Goal: Find specific page/section: Find specific page/section

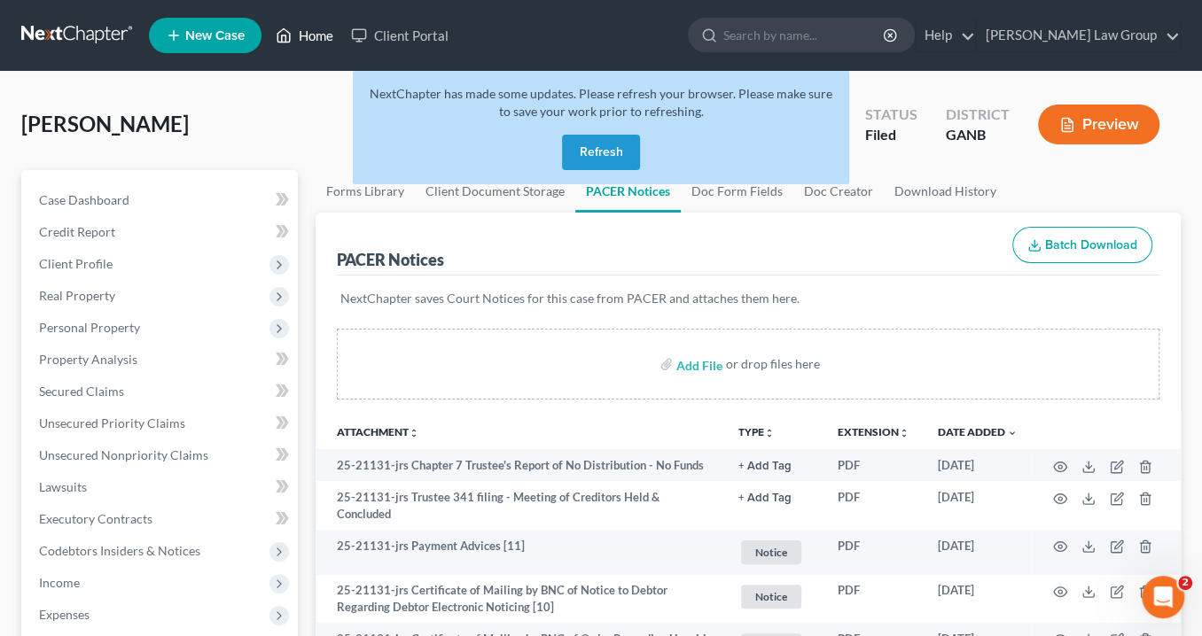
click at [321, 33] on link "Home" at bounding box center [304, 36] width 75 height 32
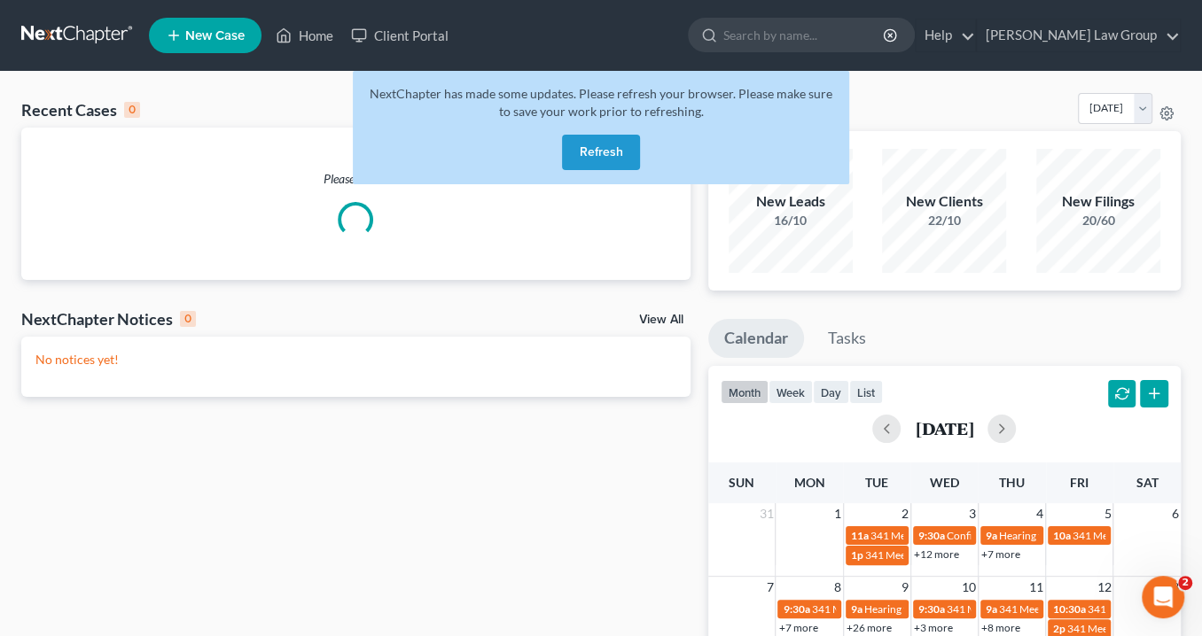
click at [613, 158] on button "Refresh" at bounding box center [601, 152] width 78 height 35
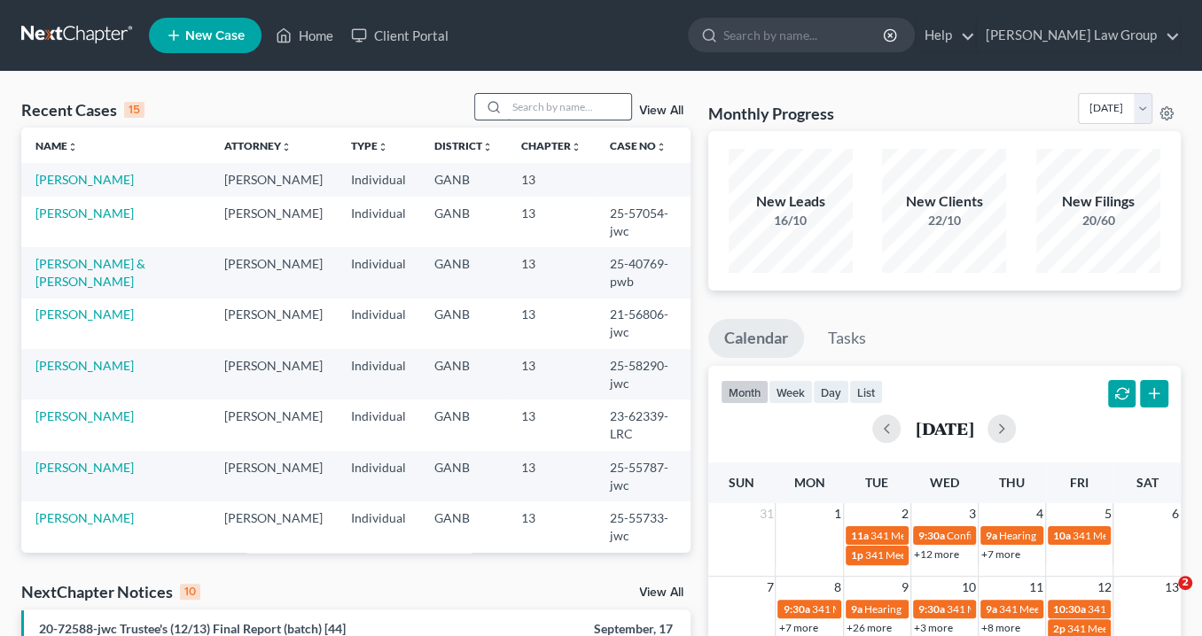
click at [519, 106] on input "search" at bounding box center [569, 107] width 124 height 26
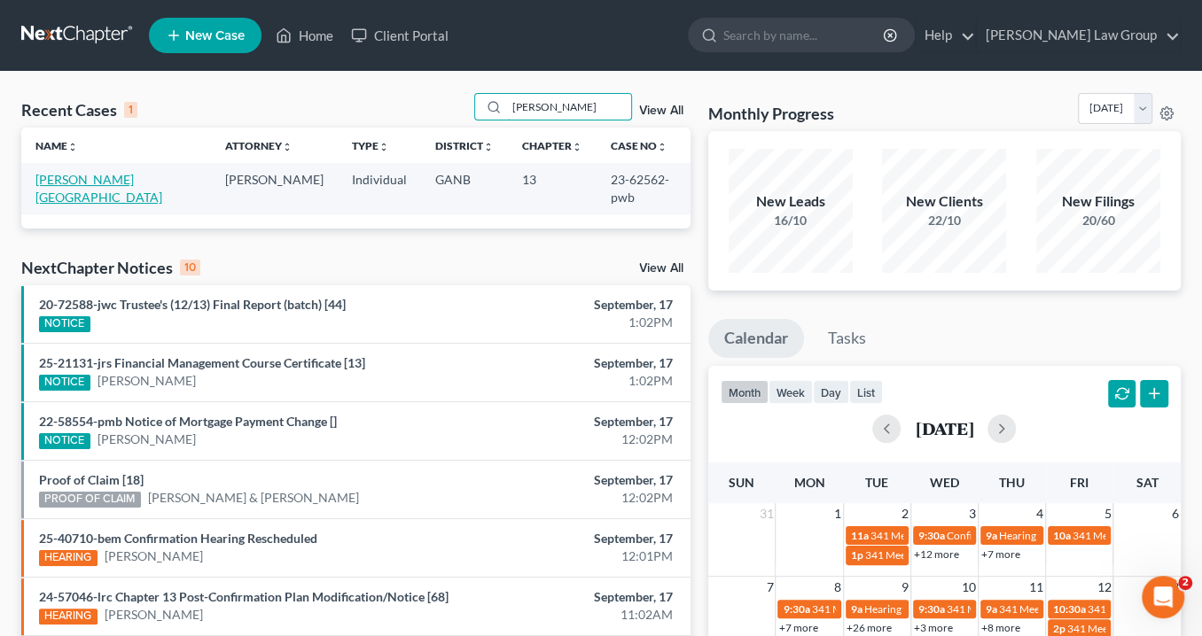
type input "[PERSON_NAME]"
click at [69, 176] on link "[PERSON_NAME][GEOGRAPHIC_DATA]" at bounding box center [98, 188] width 127 height 33
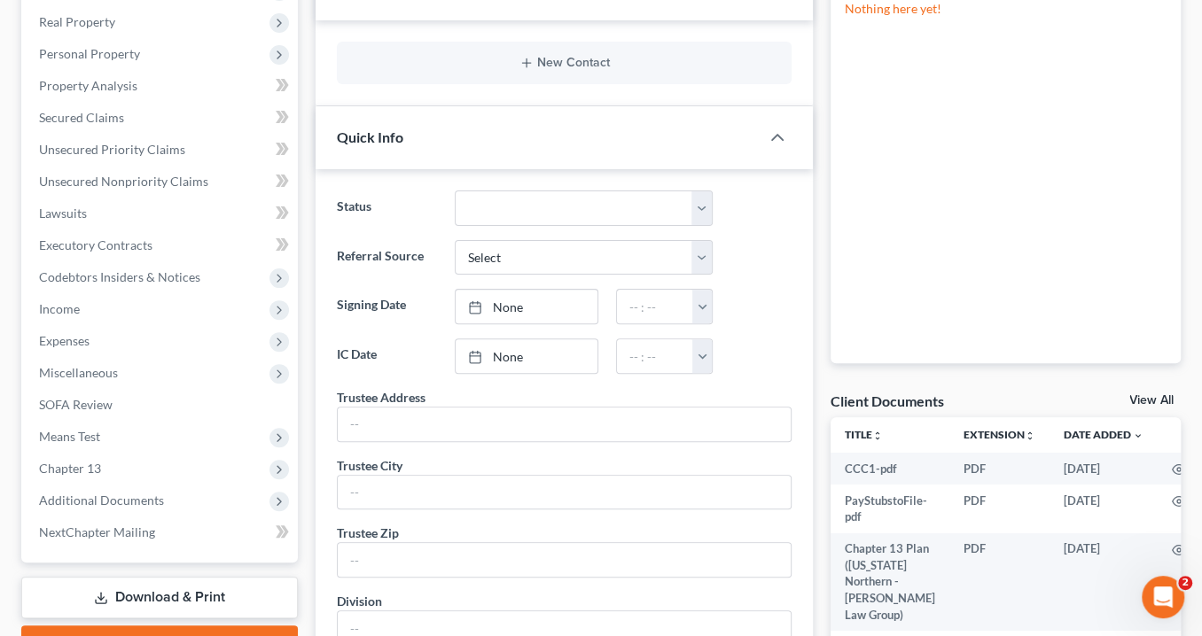
scroll to position [496, 0]
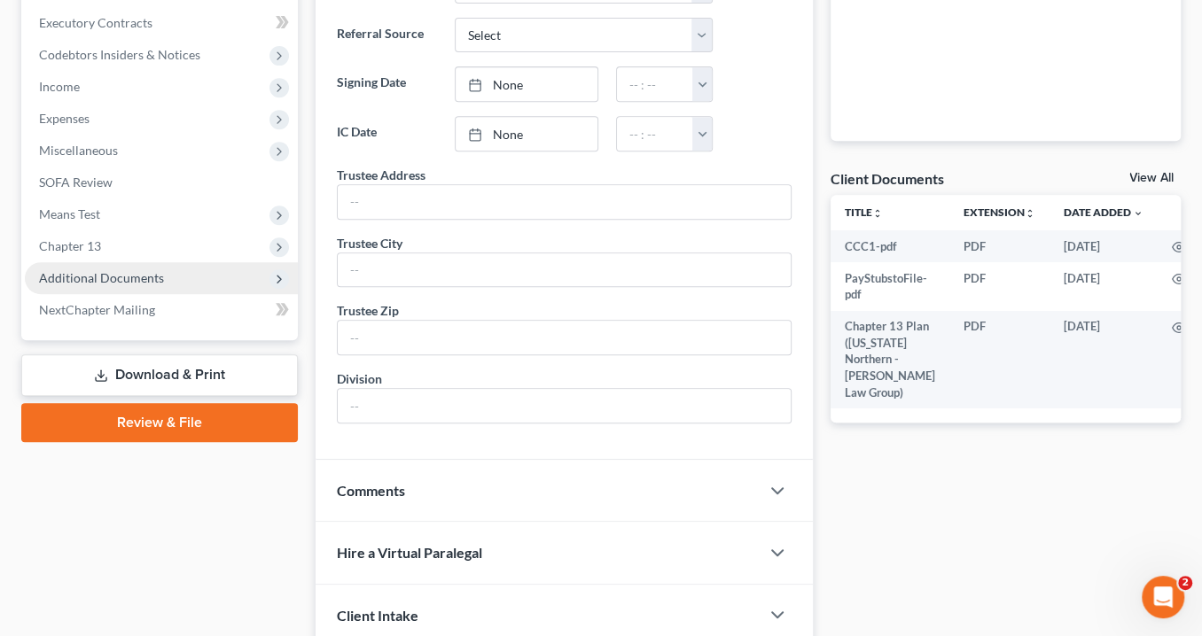
click at [155, 274] on span "Additional Documents" at bounding box center [101, 277] width 125 height 15
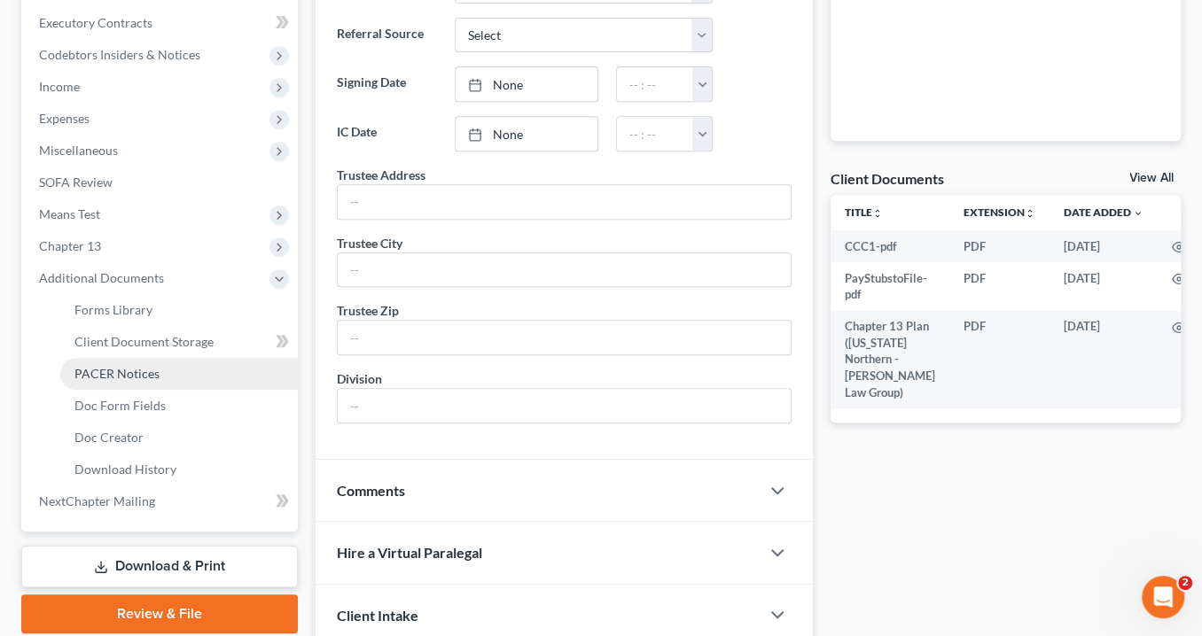
click at [152, 379] on span "PACER Notices" at bounding box center [116, 373] width 85 height 15
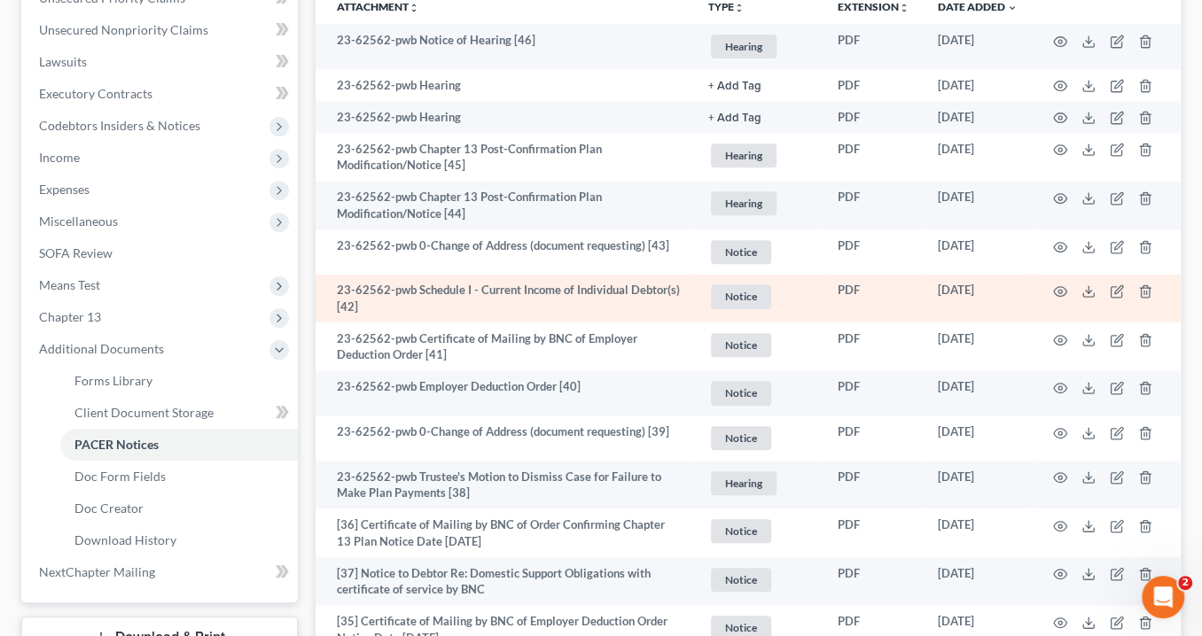
scroll to position [496, 0]
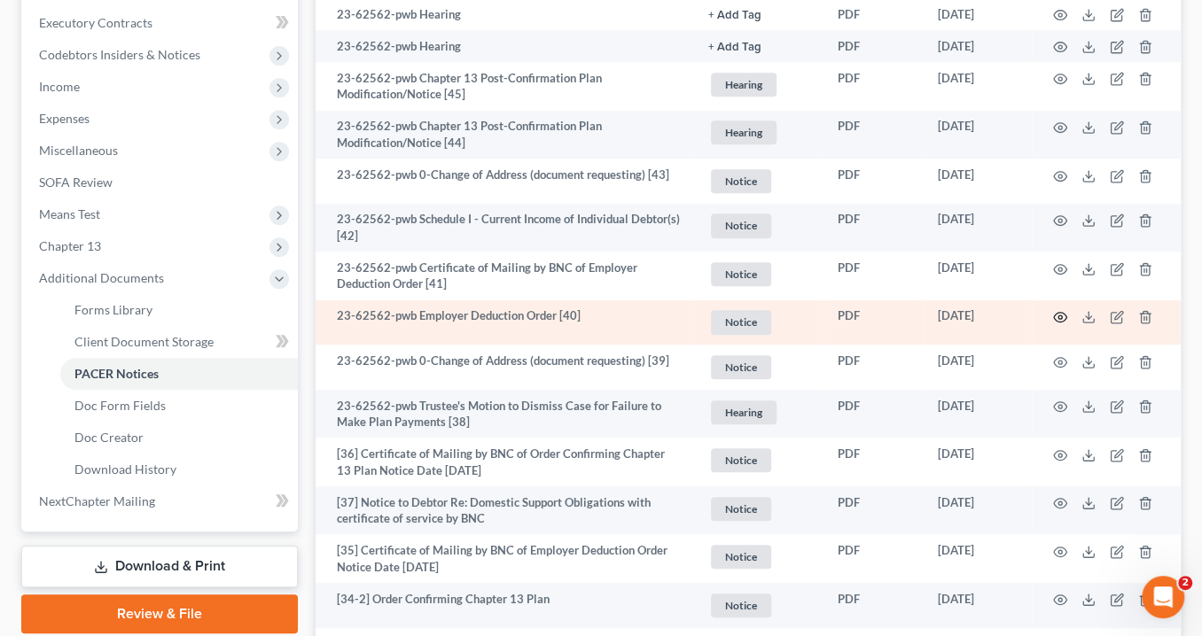
click at [1059, 312] on icon "button" at bounding box center [1060, 317] width 14 height 14
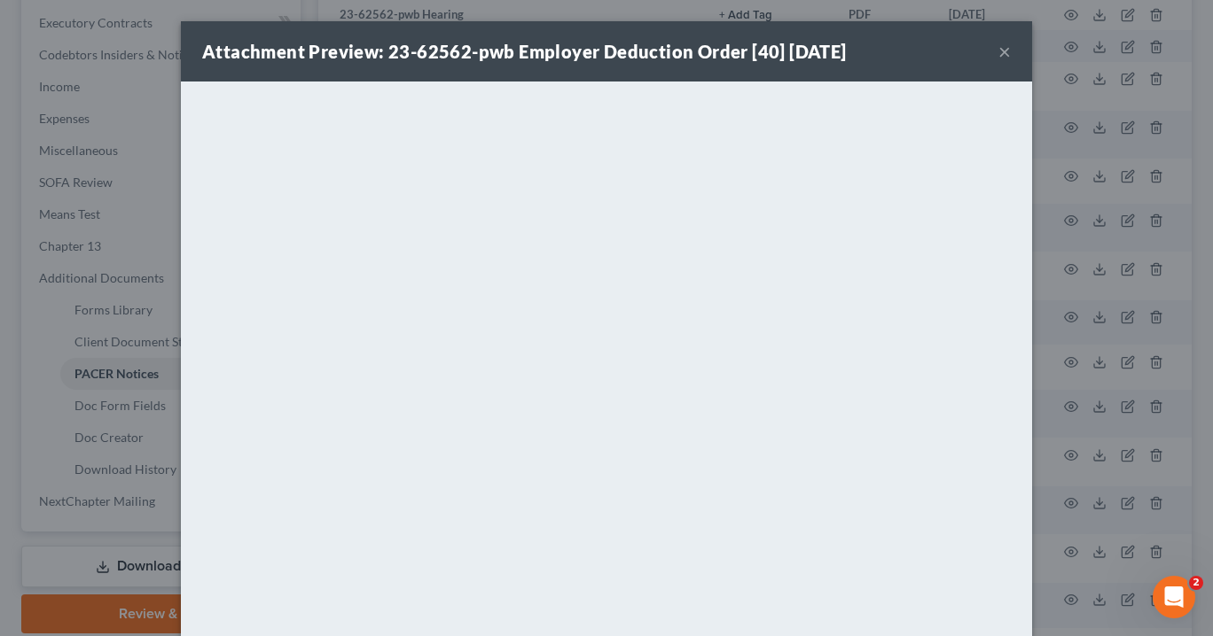
click at [1004, 51] on button "×" at bounding box center [1004, 51] width 12 height 21
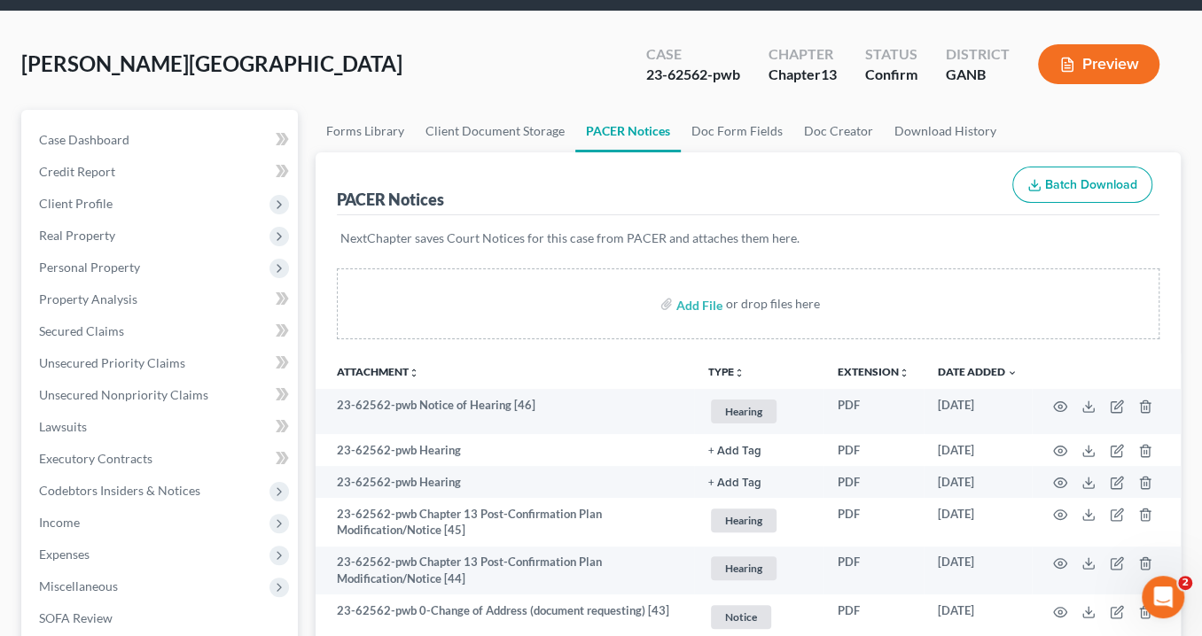
scroll to position [0, 0]
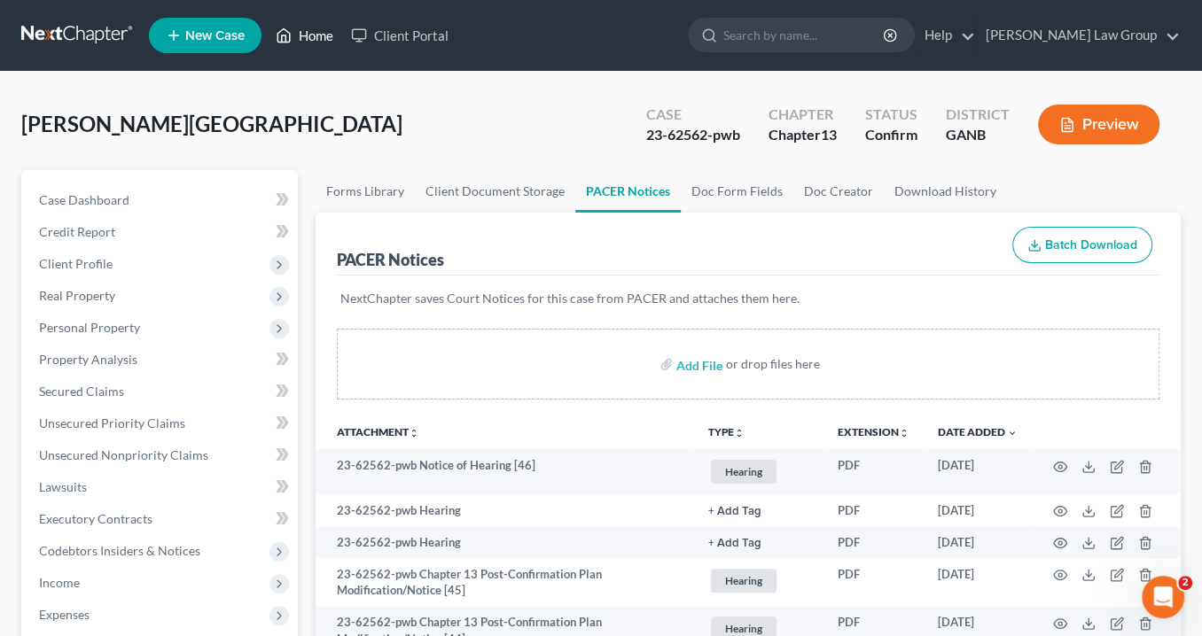
click at [324, 28] on link "Home" at bounding box center [304, 36] width 75 height 32
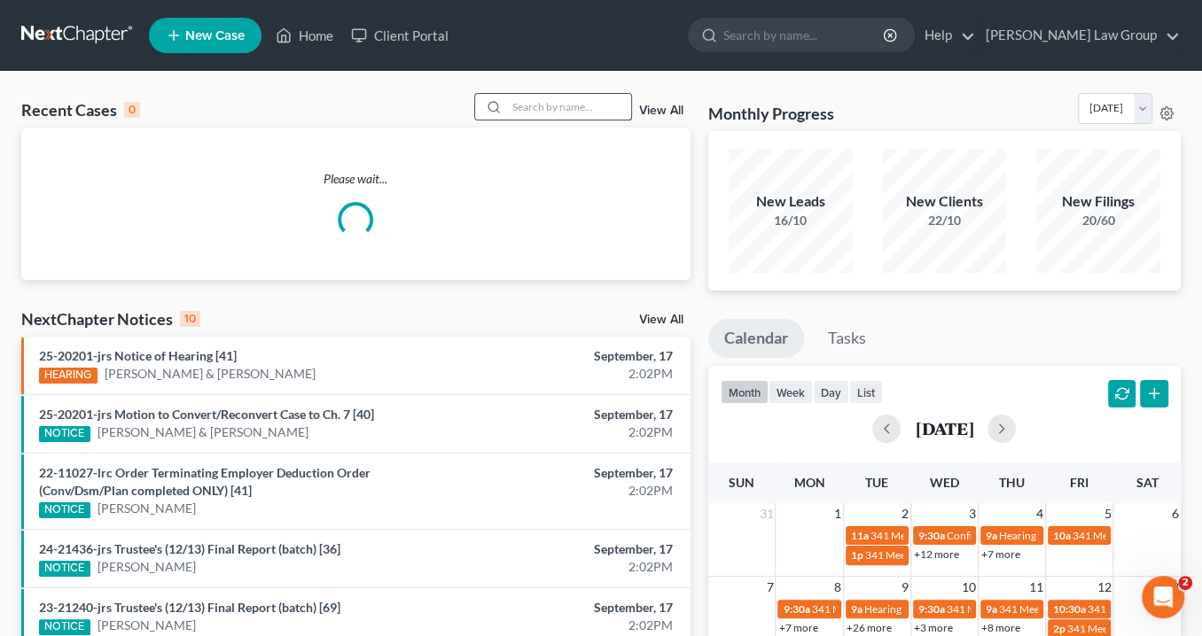
click at [565, 104] on input "search" at bounding box center [569, 107] width 124 height 26
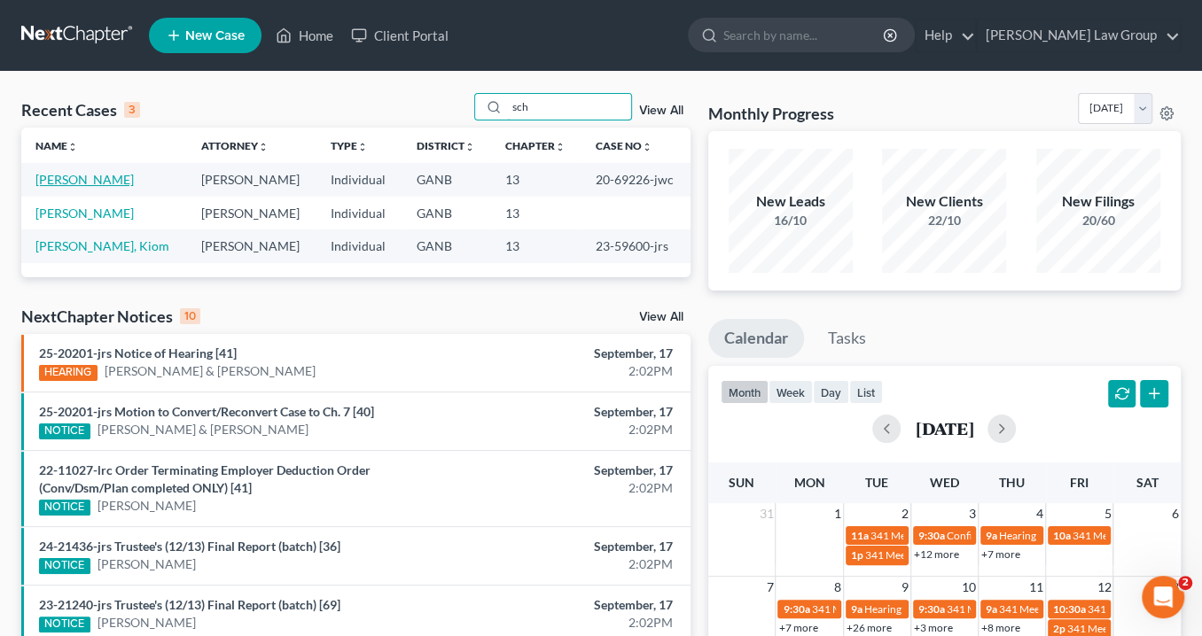
type input "sch"
click at [58, 181] on link "[PERSON_NAME]" at bounding box center [84, 179] width 98 height 15
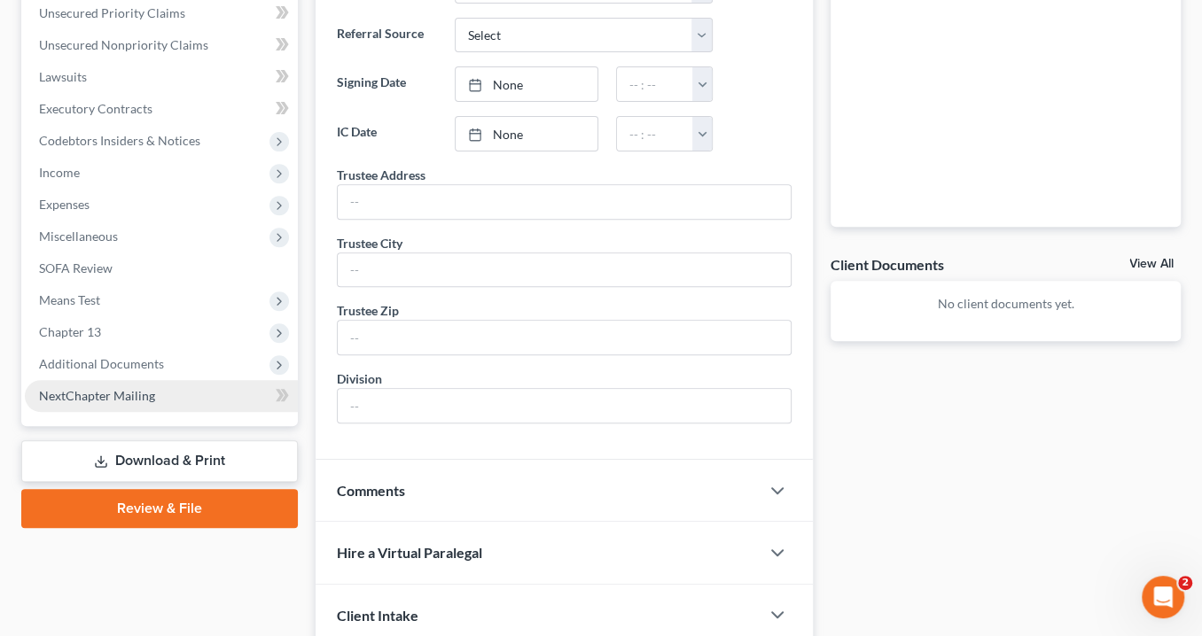
scroll to position [426, 0]
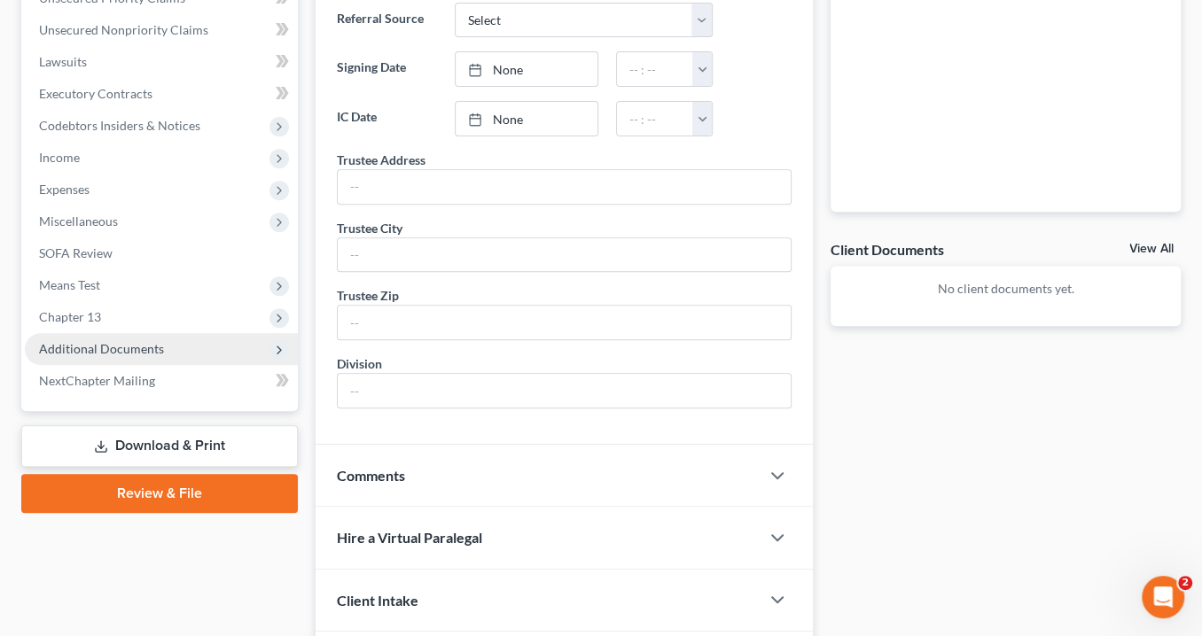
click at [187, 335] on span "Additional Documents" at bounding box center [161, 349] width 273 height 32
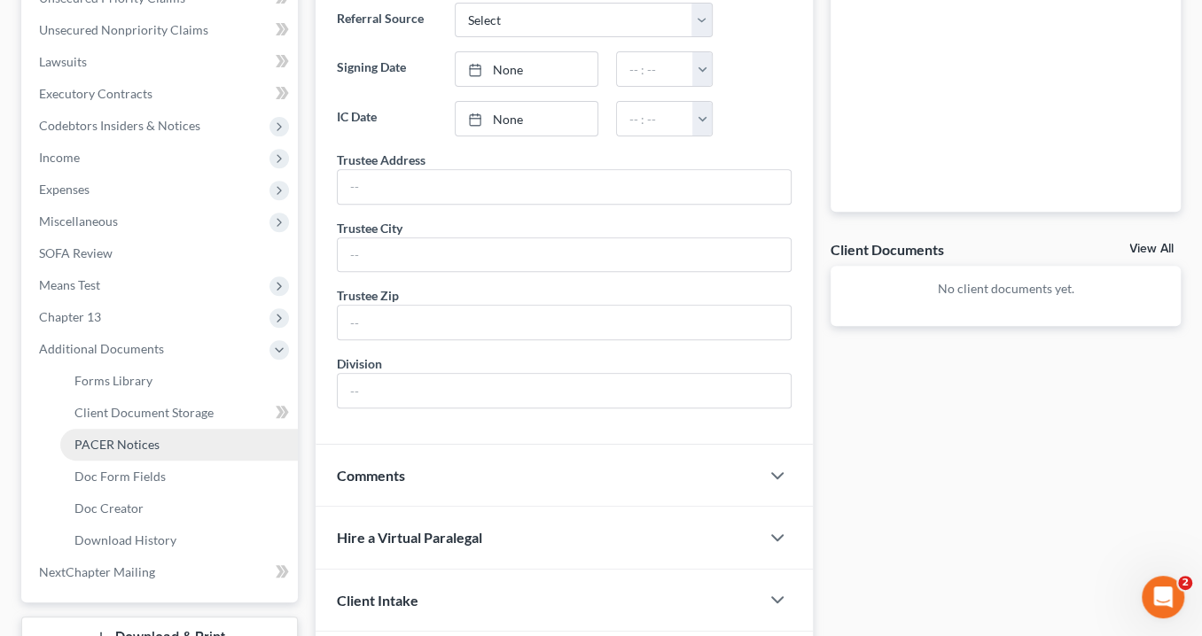
click at [158, 437] on link "PACER Notices" at bounding box center [179, 445] width 238 height 32
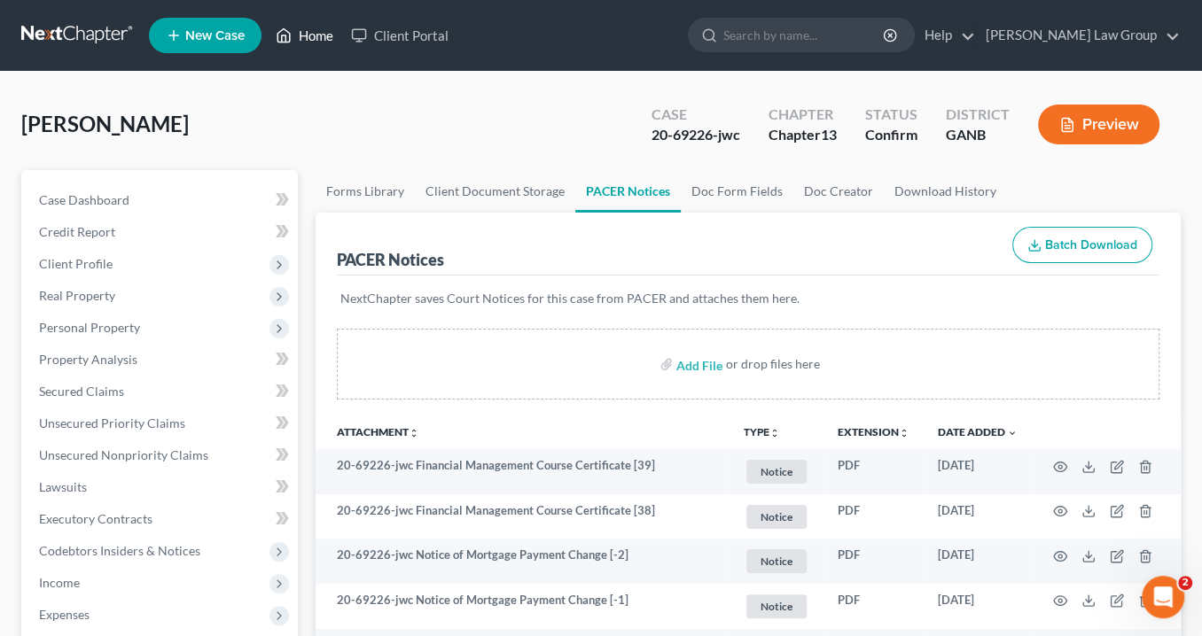
drag, startPoint x: 303, startPoint y: 36, endPoint x: 316, endPoint y: 21, distance: 20.1
click at [303, 36] on link "Home" at bounding box center [304, 36] width 75 height 32
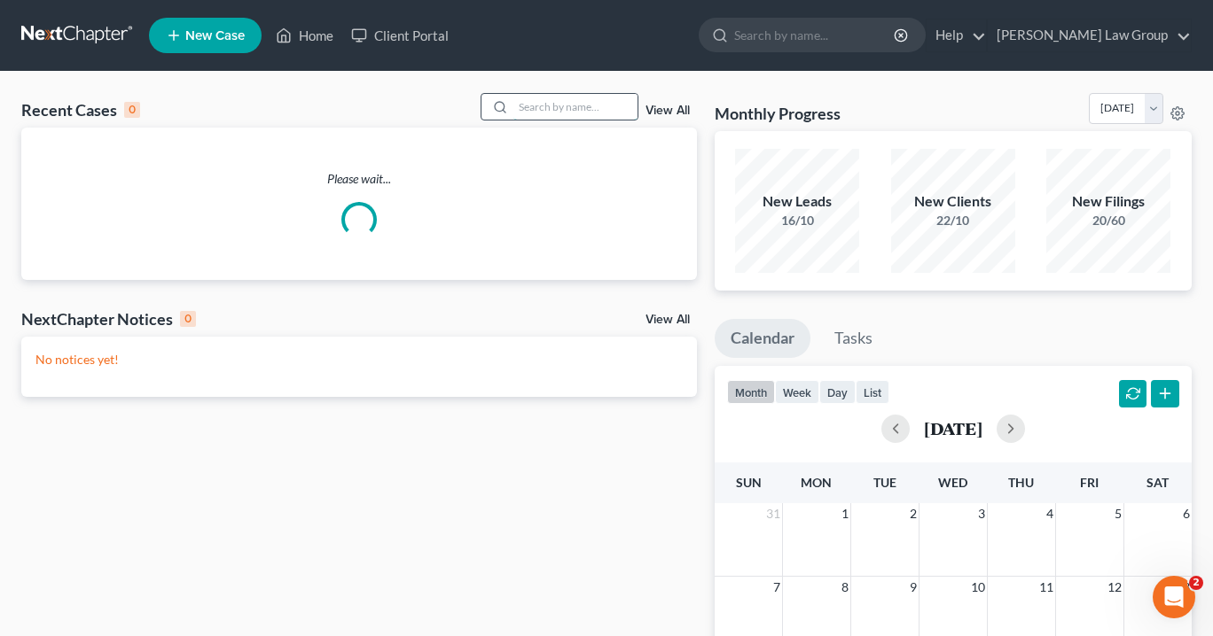
click at [574, 113] on input "search" at bounding box center [575, 107] width 124 height 26
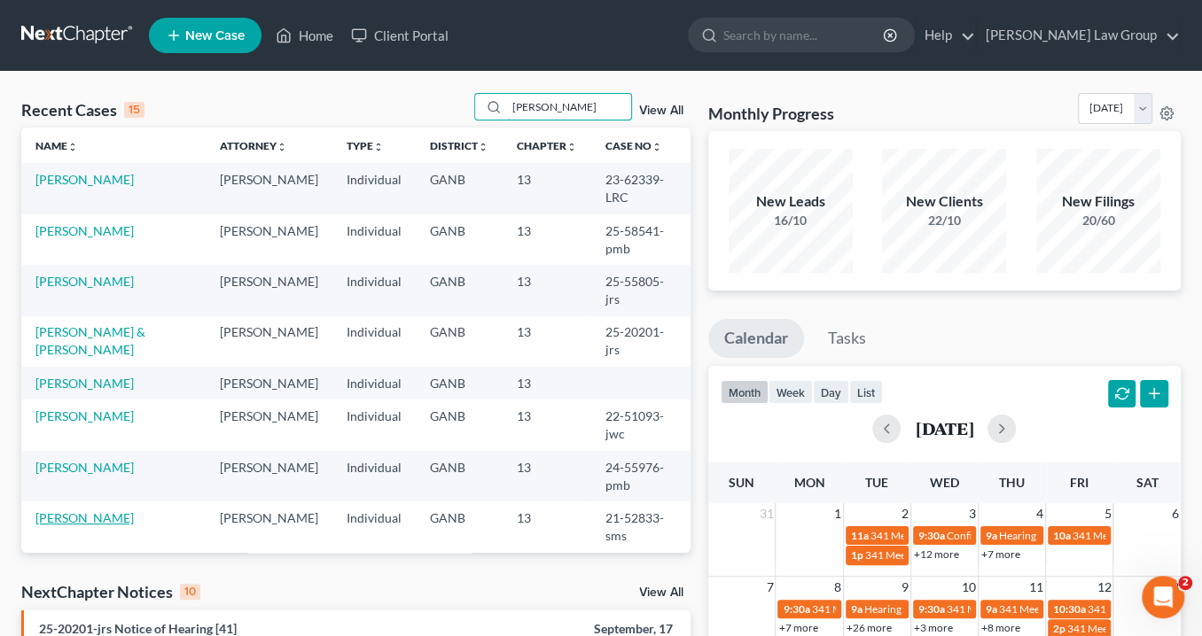
type input "[PERSON_NAME]"
click at [118, 511] on link "[PERSON_NAME]" at bounding box center [84, 518] width 98 height 15
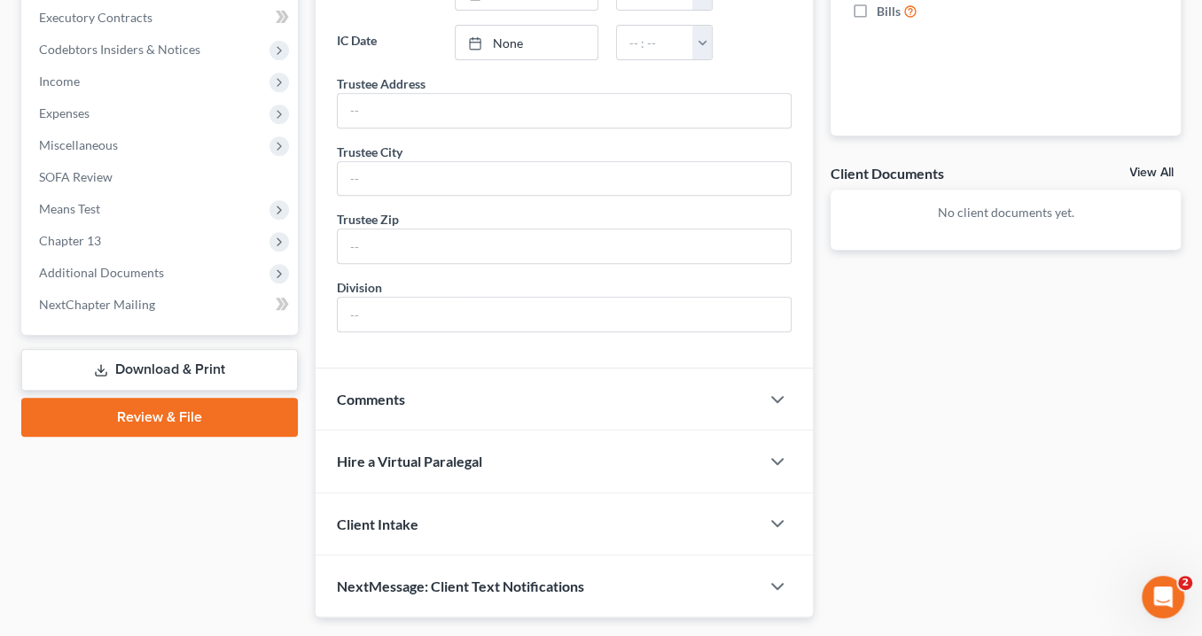
scroll to position [540, 0]
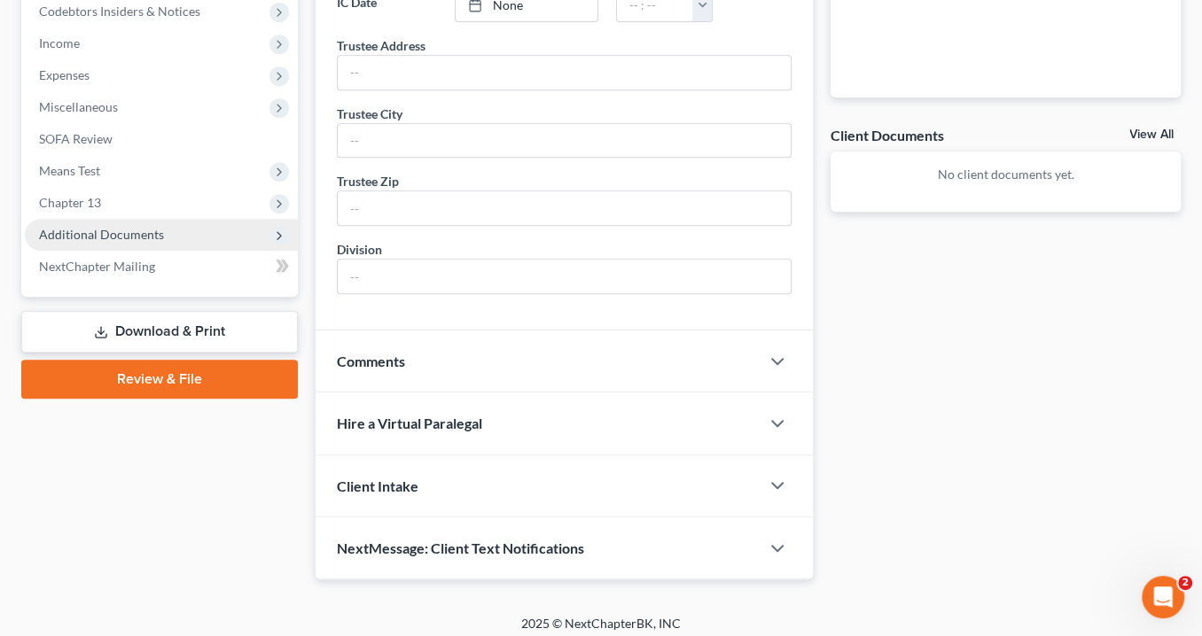
click at [154, 235] on span "Additional Documents" at bounding box center [101, 234] width 125 height 15
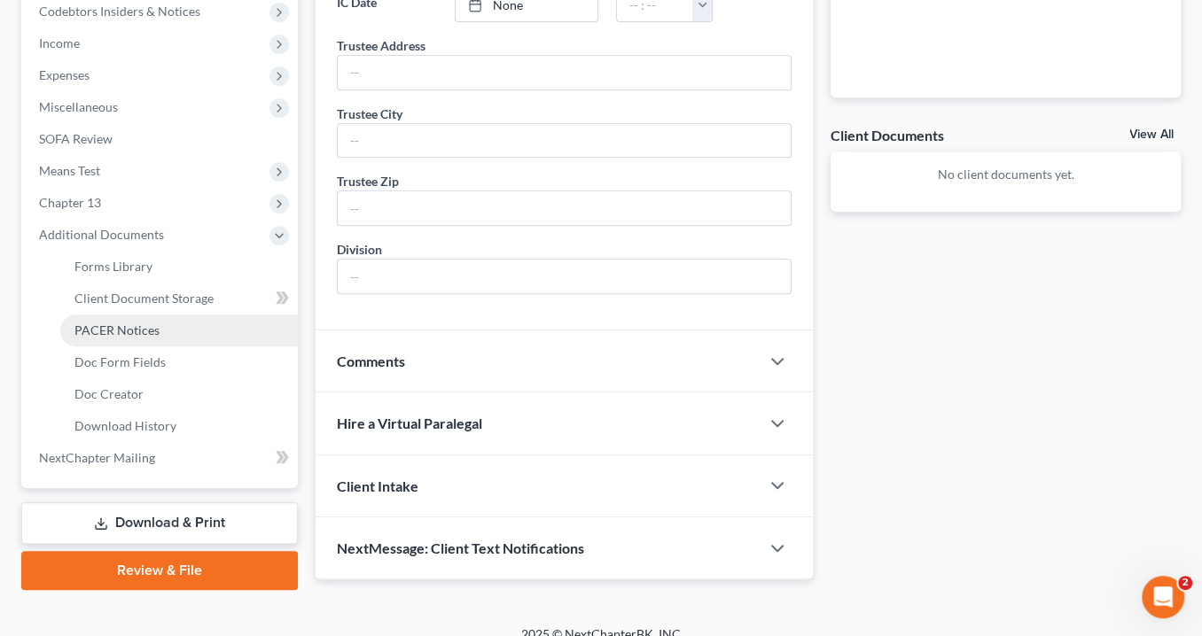
click at [161, 327] on link "PACER Notices" at bounding box center [179, 331] width 238 height 32
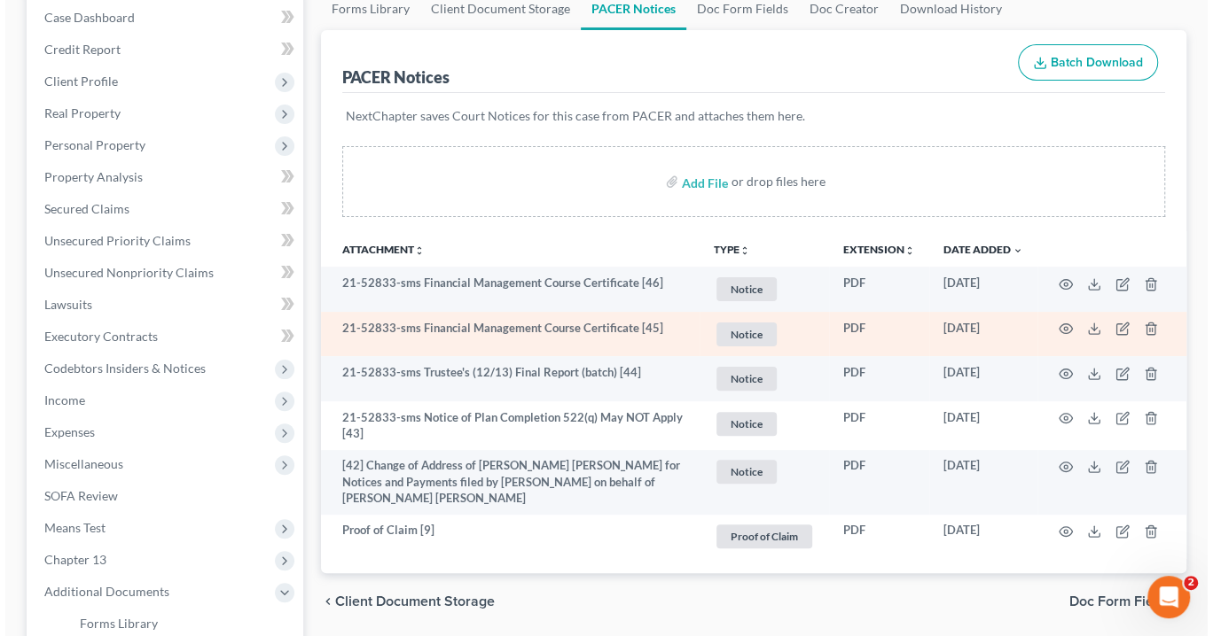
scroll to position [213, 0]
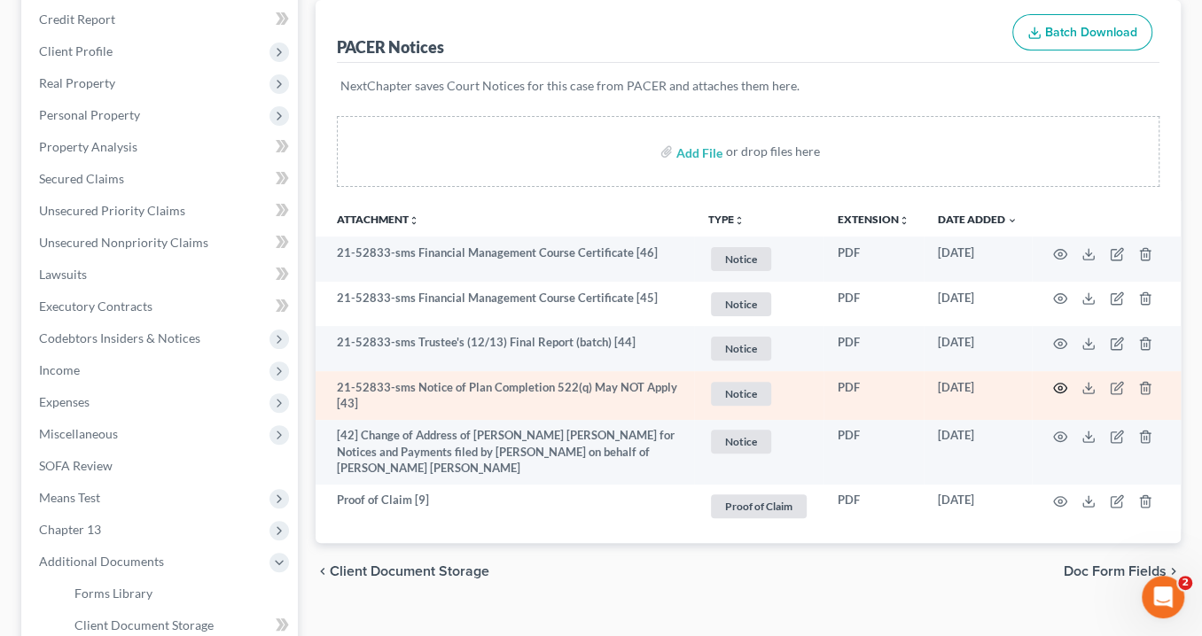
click at [1064, 388] on icon "button" at bounding box center [1060, 388] width 14 height 14
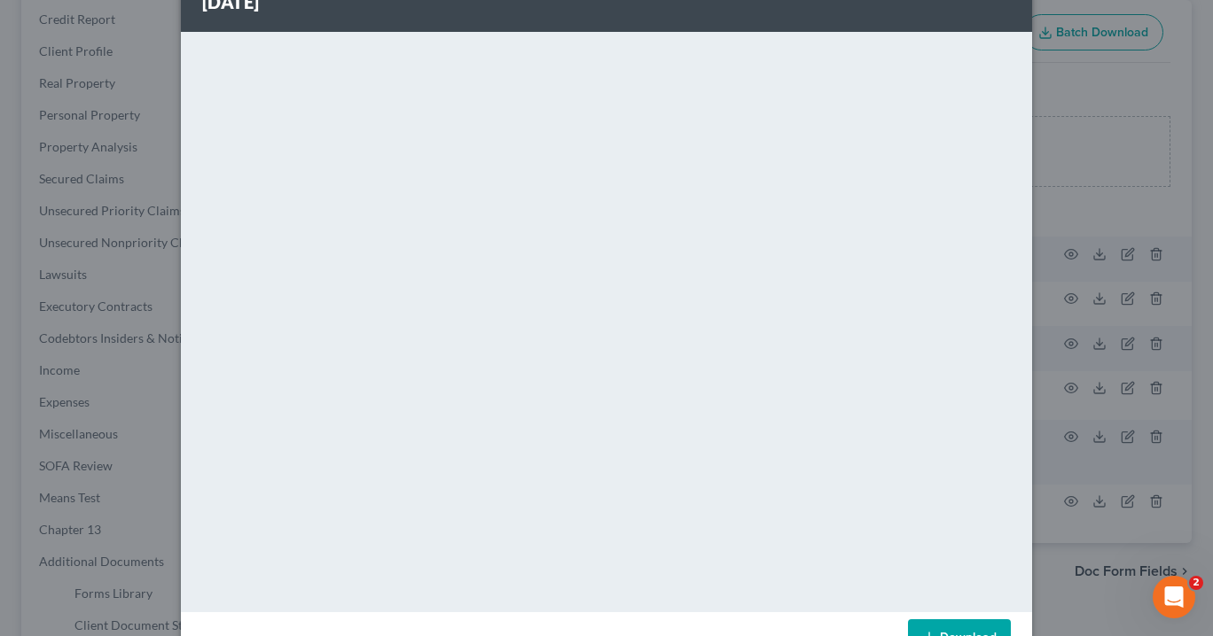
scroll to position [129, 0]
